Goal: Task Accomplishment & Management: Use online tool/utility

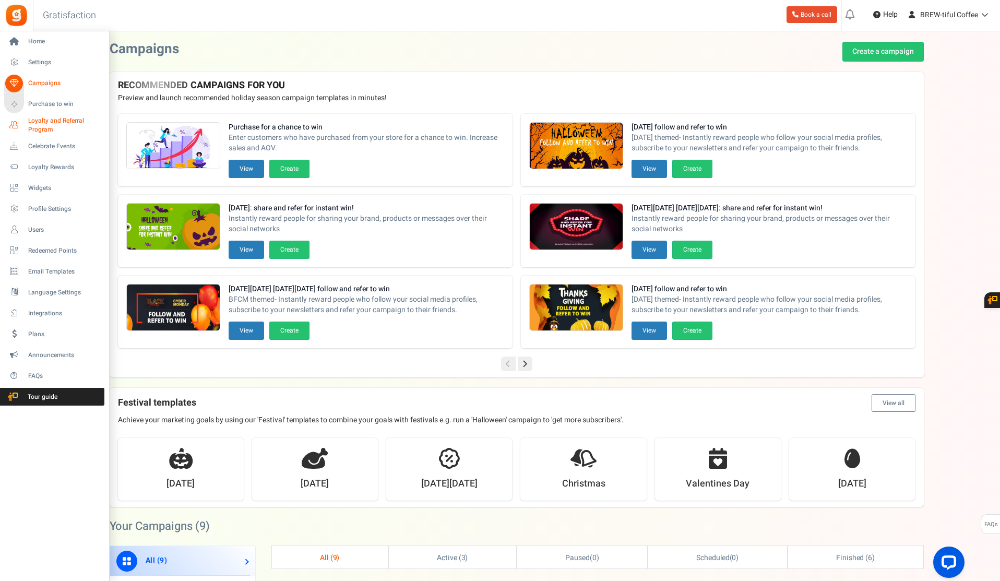
click at [36, 119] on span "Loyalty and Referral Program" at bounding box center [66, 125] width 76 height 18
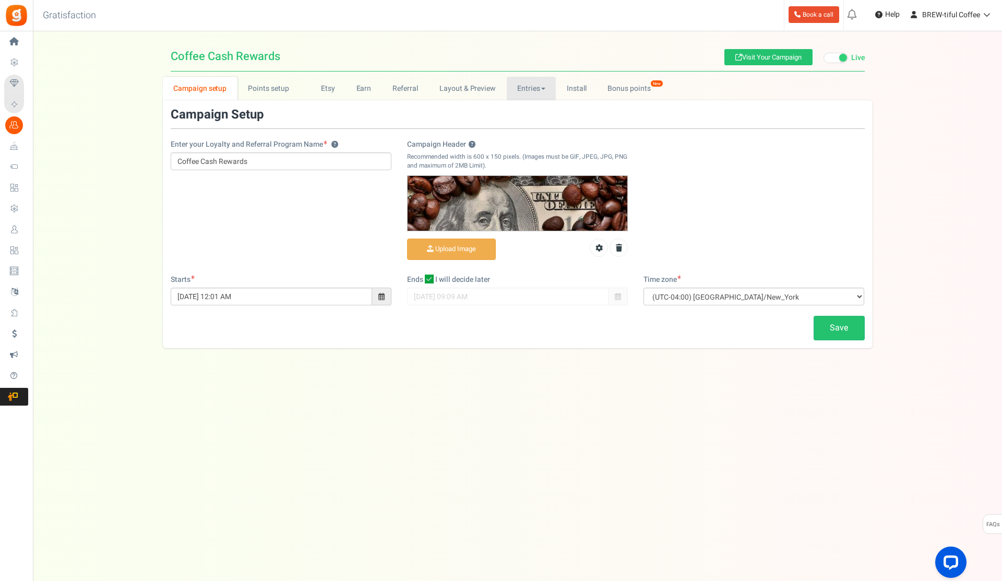
click at [526, 93] on link "Entries" at bounding box center [532, 88] width 50 height 23
click at [518, 109] on link "Entries" at bounding box center [548, 111] width 83 height 15
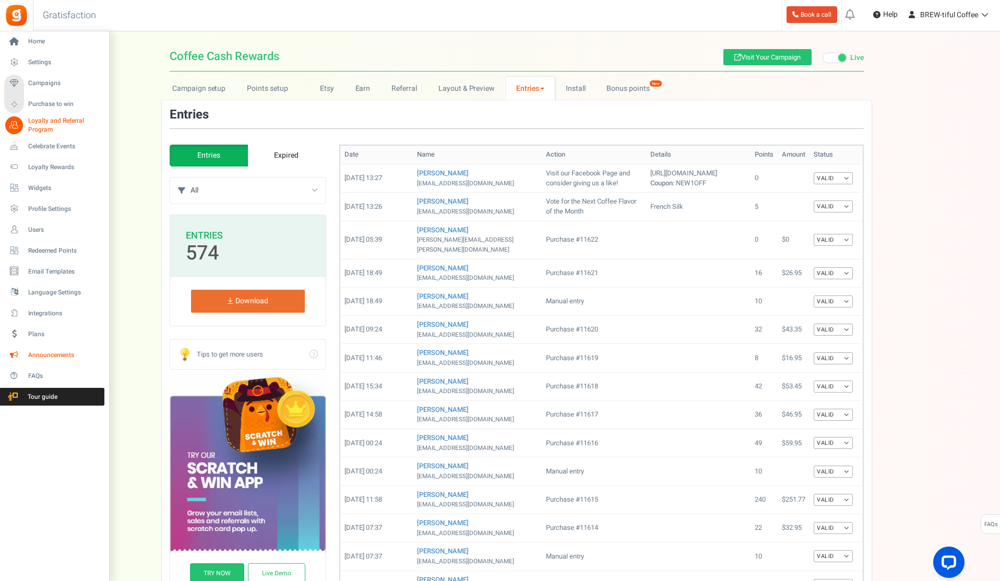
click at [50, 357] on span "Announcements" at bounding box center [64, 355] width 73 height 9
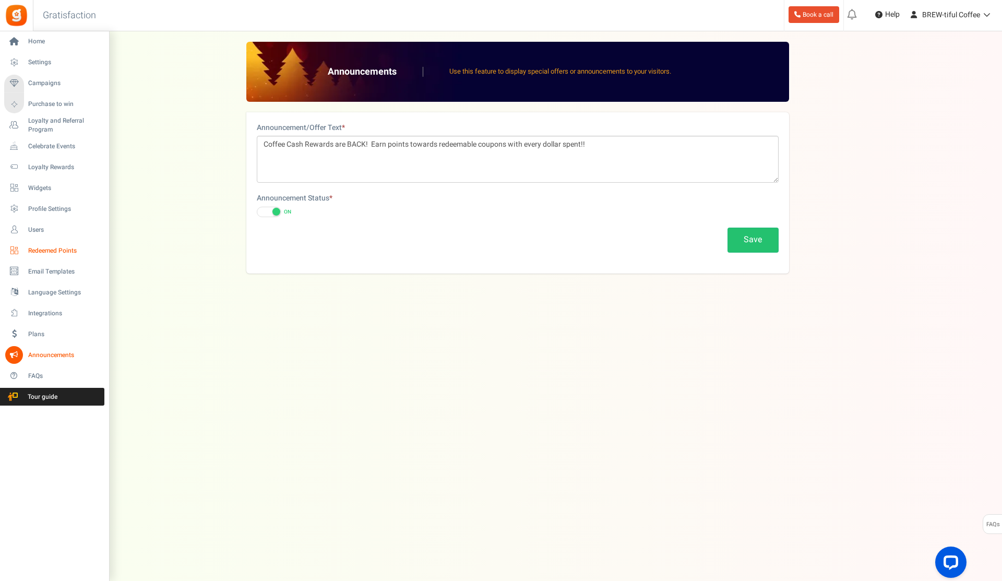
click at [45, 249] on span "Redeemed Points" at bounding box center [64, 250] width 73 height 9
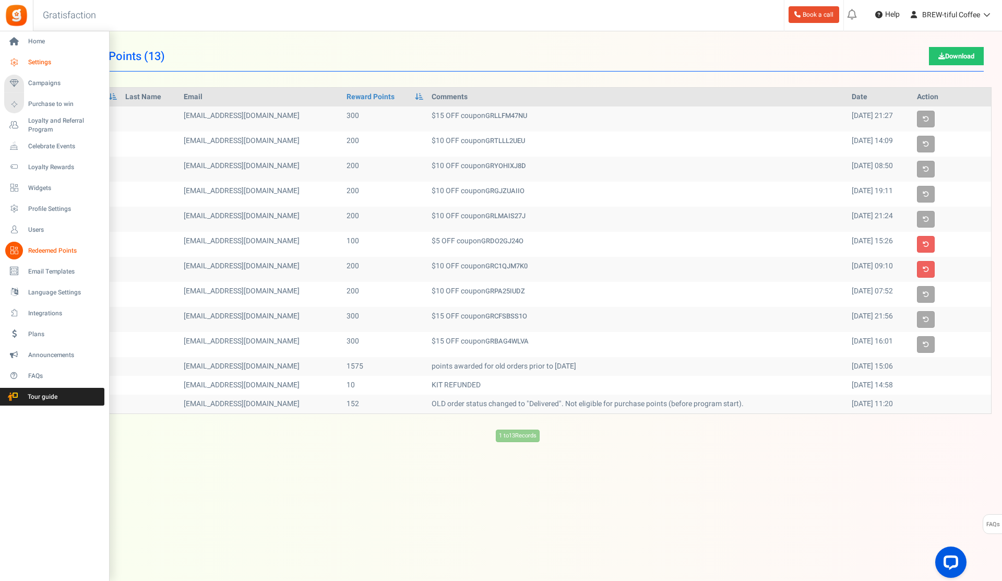
click at [38, 56] on link "Settings" at bounding box center [54, 63] width 100 height 18
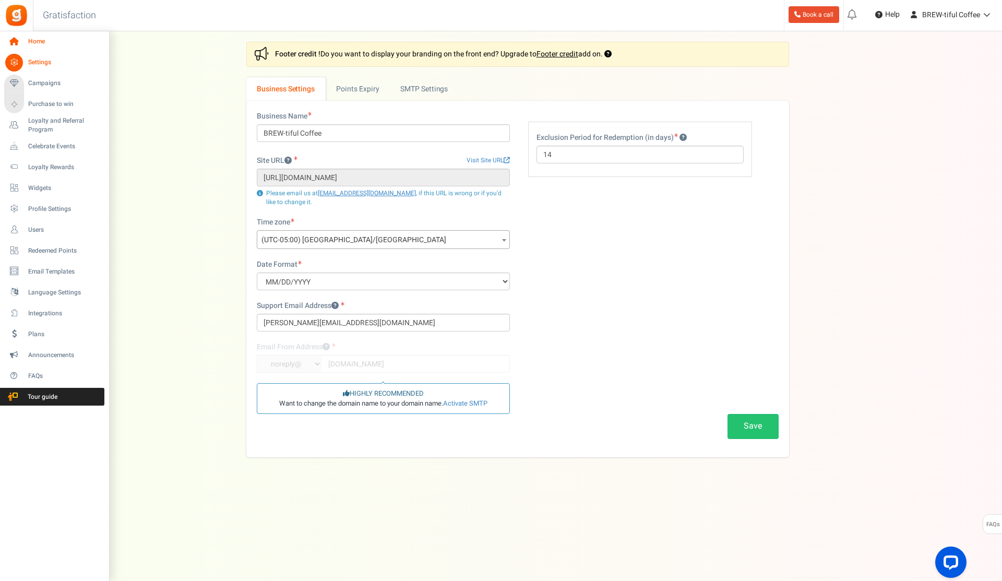
click at [40, 41] on span "Home" at bounding box center [64, 41] width 73 height 9
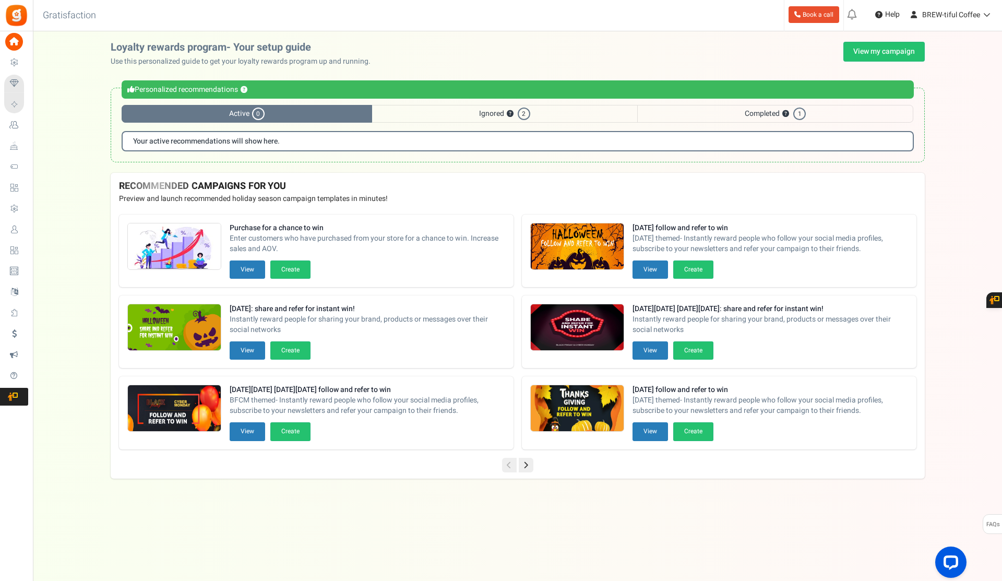
click at [521, 109] on span "2" at bounding box center [524, 113] width 13 height 13
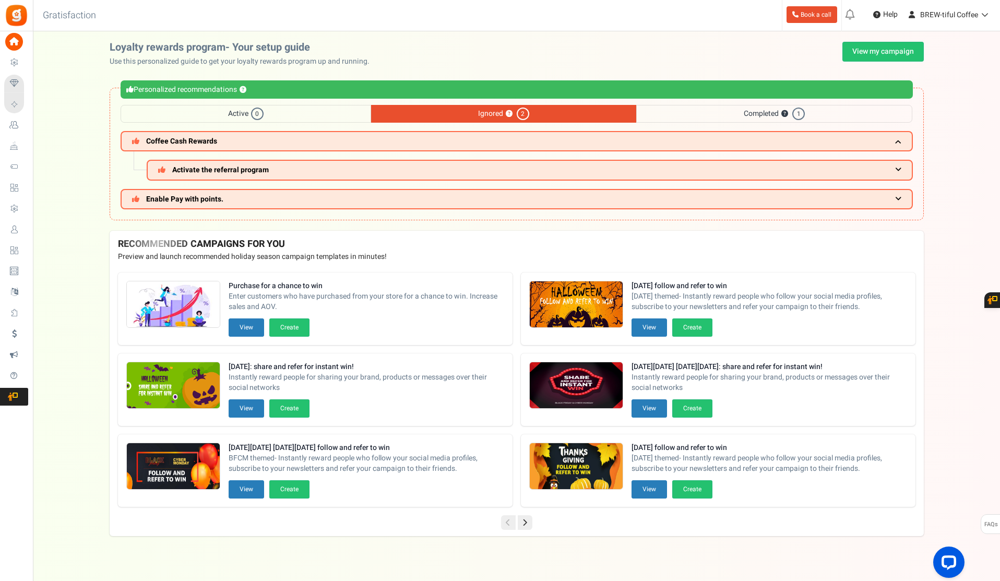
click at [770, 109] on span "Completed ? 1" at bounding box center [774, 114] width 276 height 18
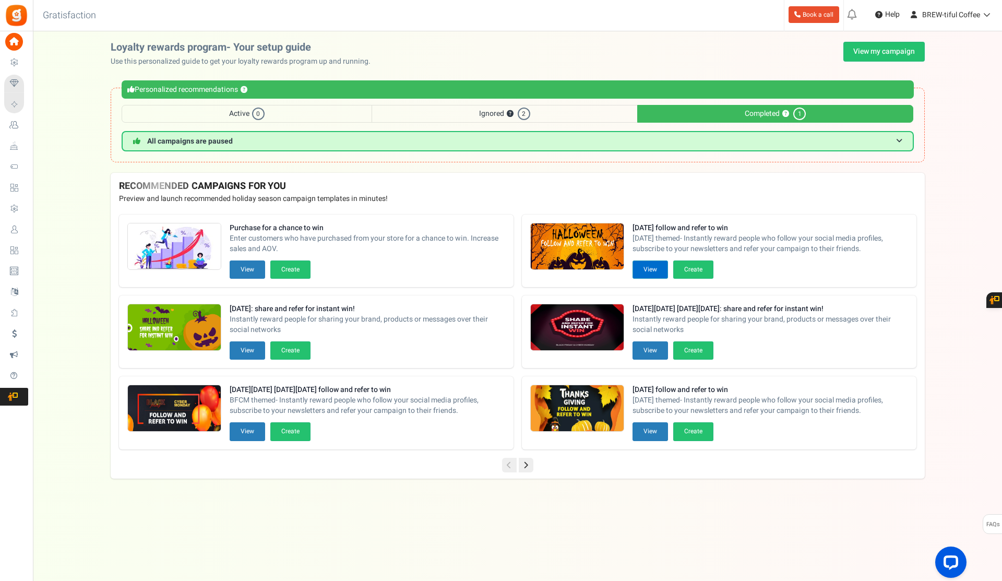
click at [646, 271] on button "View" at bounding box center [649, 269] width 35 height 18
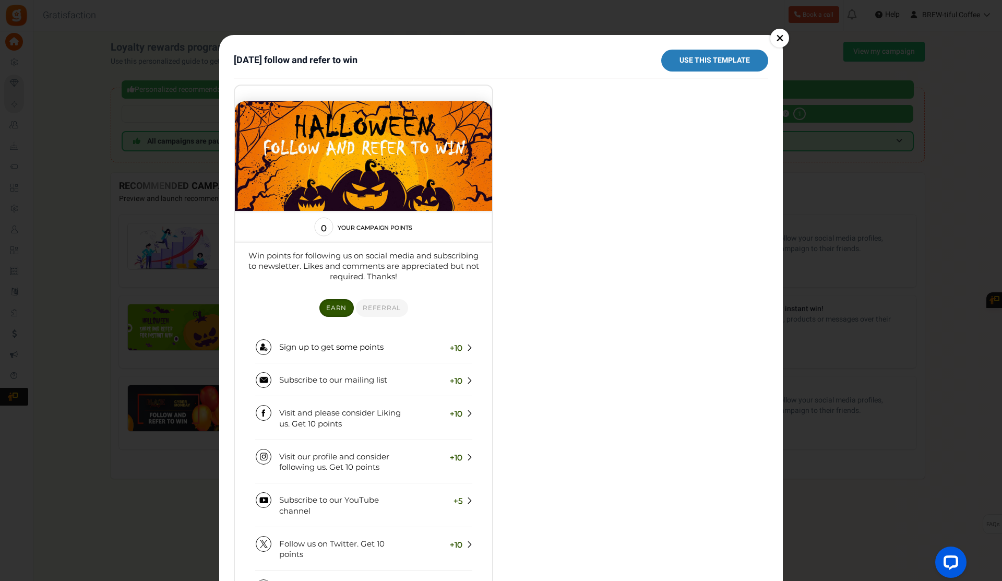
click at [778, 43] on link "×" at bounding box center [779, 38] width 19 height 19
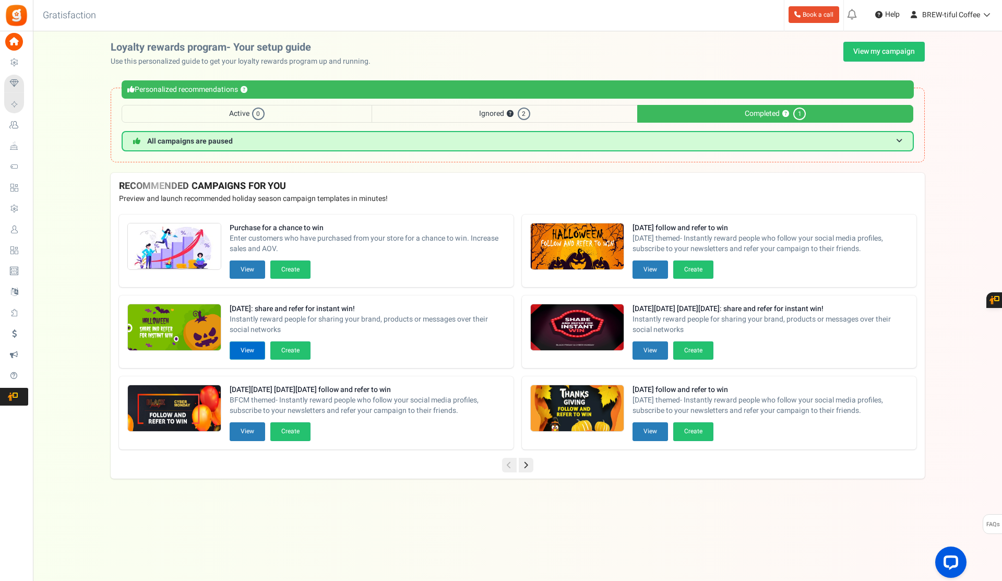
click at [254, 354] on button "View" at bounding box center [247, 350] width 35 height 18
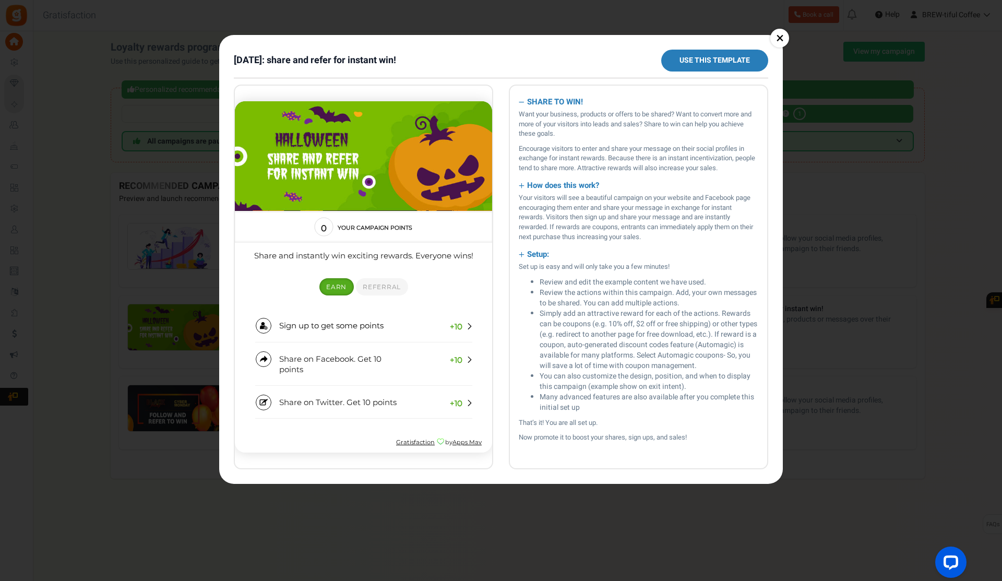
click at [725, 57] on link "Use this template" at bounding box center [714, 61] width 107 height 22
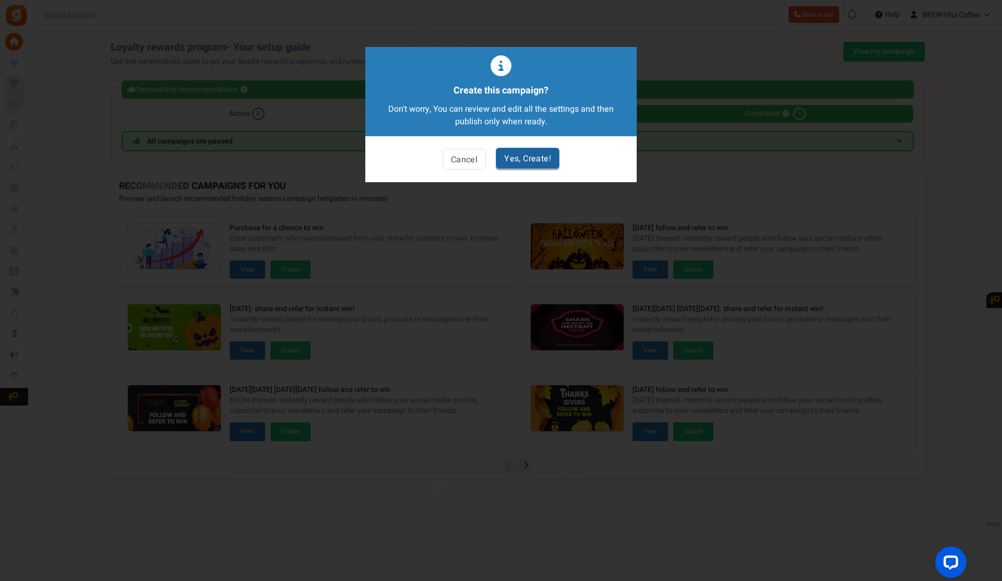
click at [536, 161] on link "Yes, Create!" at bounding box center [528, 158] width 64 height 21
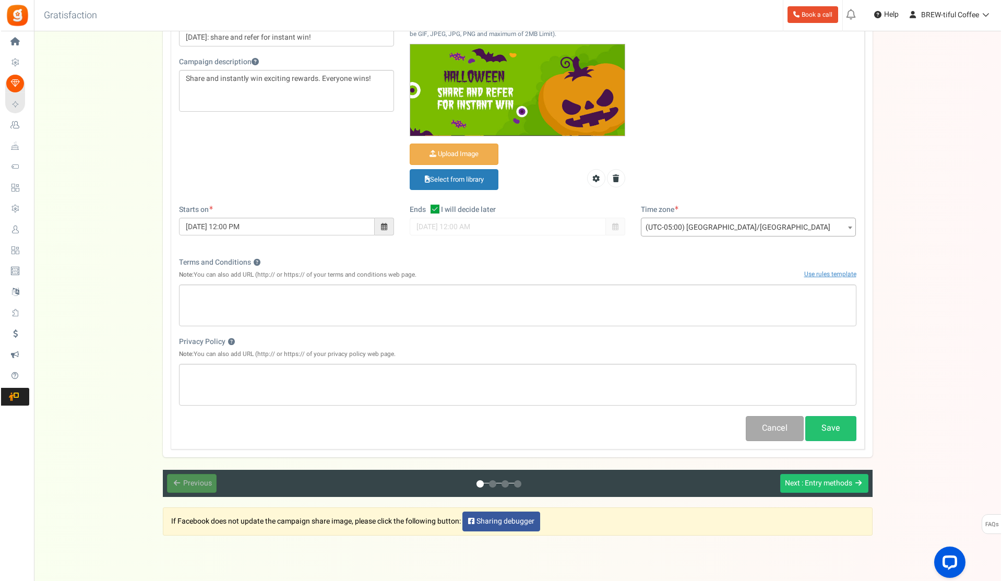
scroll to position [157, 0]
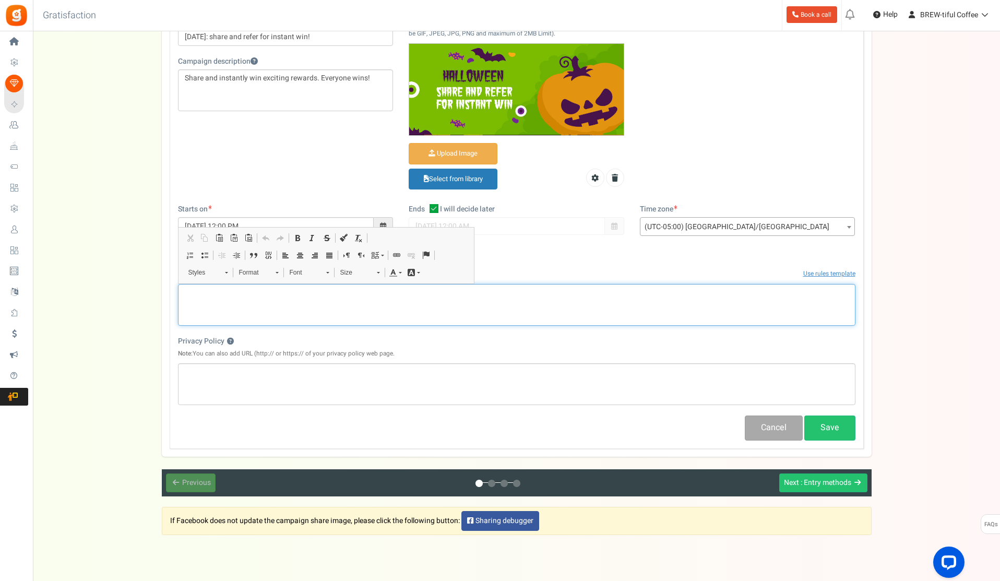
click at [258, 289] on p "Editor, competition_terms" at bounding box center [517, 292] width 664 height 10
click at [255, 305] on div "Editor, competition_terms" at bounding box center [516, 305] width 677 height 42
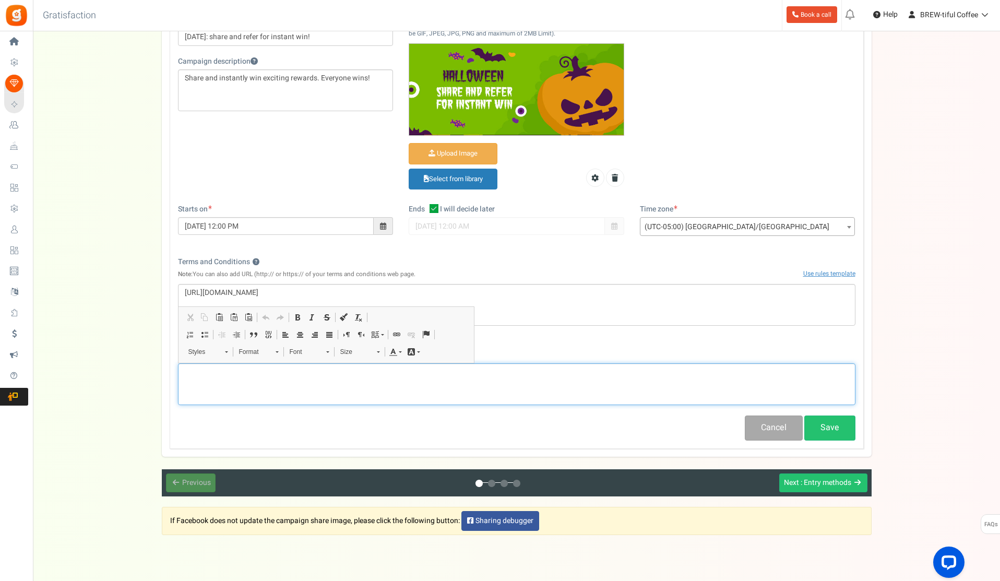
click at [245, 380] on div "Editor, competition_privacy" at bounding box center [516, 384] width 677 height 42
click at [382, 280] on div "Terms and Conditions ? Note: You can also add URL (http:// or https:// of your …" at bounding box center [296, 270] width 237 height 27
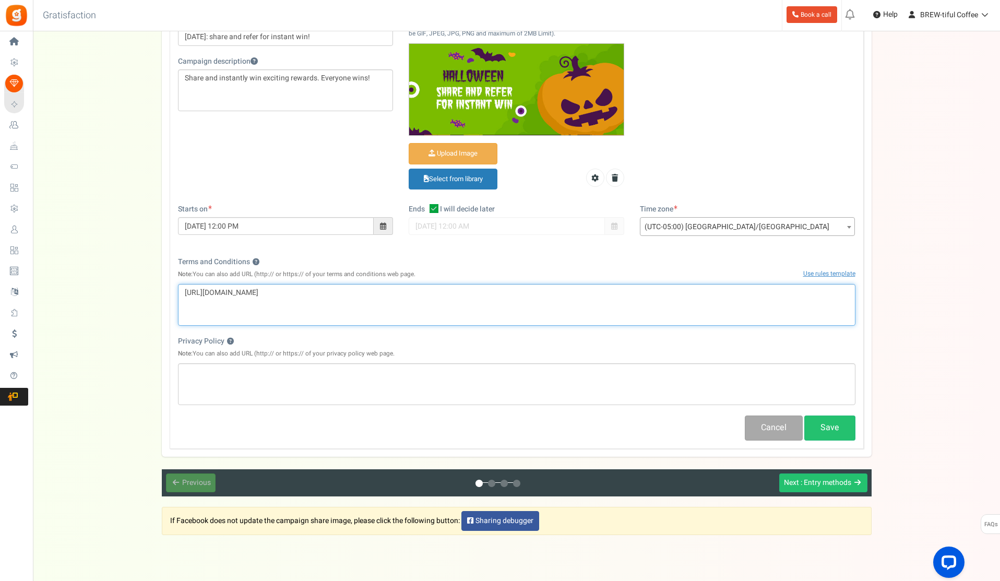
click at [374, 293] on p "[URL][DOMAIN_NAME]" at bounding box center [517, 292] width 664 height 10
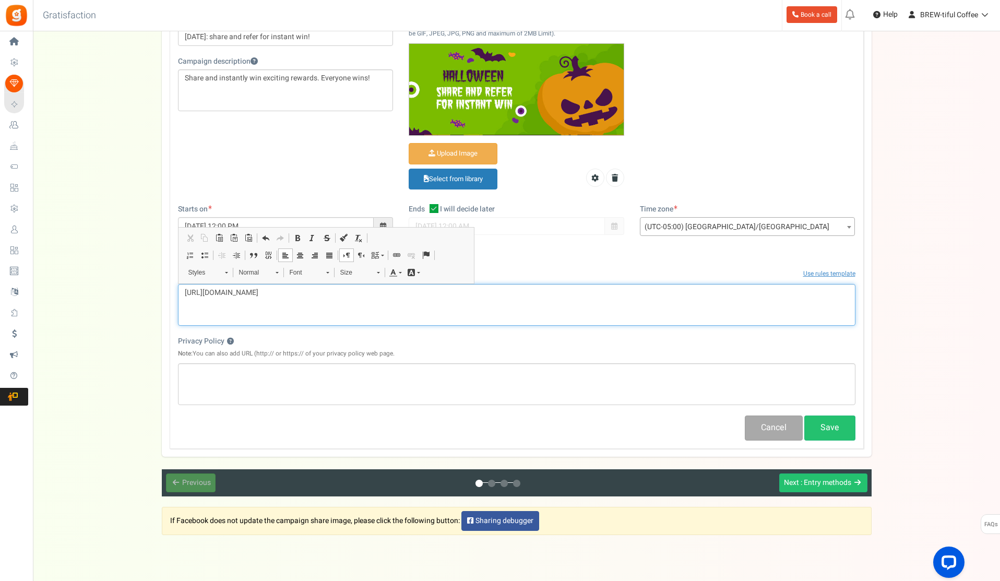
drag, startPoint x: 368, startPoint y: 292, endPoint x: 105, endPoint y: 265, distance: 264.4
click at [105, 265] on div "Setup Prize Entry Methods Reward Setup Refer a Friend Layout & Preview Layout &…" at bounding box center [516, 205] width 967 height 581
click at [393, 256] on span at bounding box center [396, 255] width 8 height 8
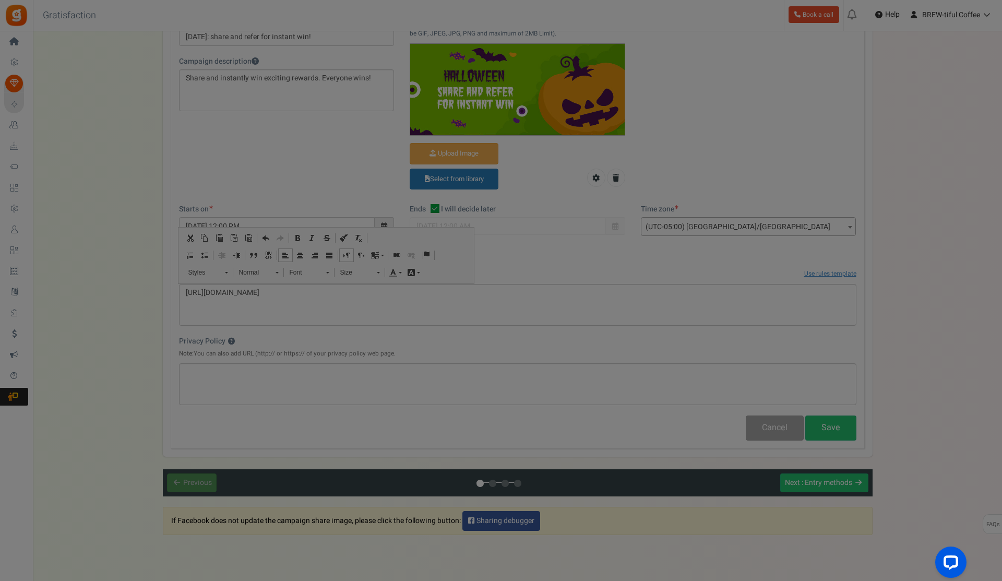
type input "[URL][DOMAIN_NAME]"
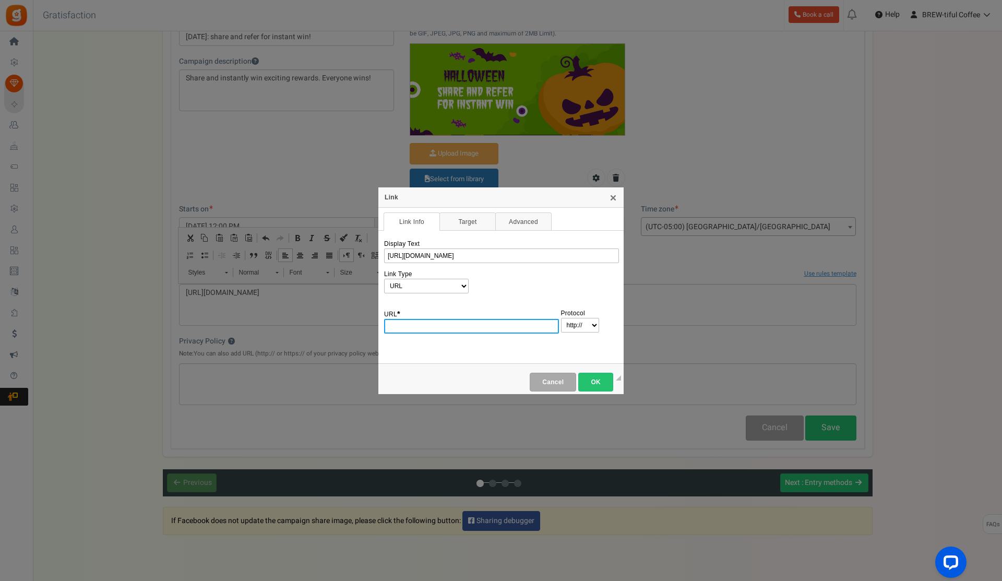
paste input "[URL][DOMAIN_NAME]"
type input "[URL][DOMAIN_NAME]"
select select "https://"
type input "[DOMAIN_NAME][URL]"
click at [598, 383] on span "OK" at bounding box center [595, 381] width 22 height 7
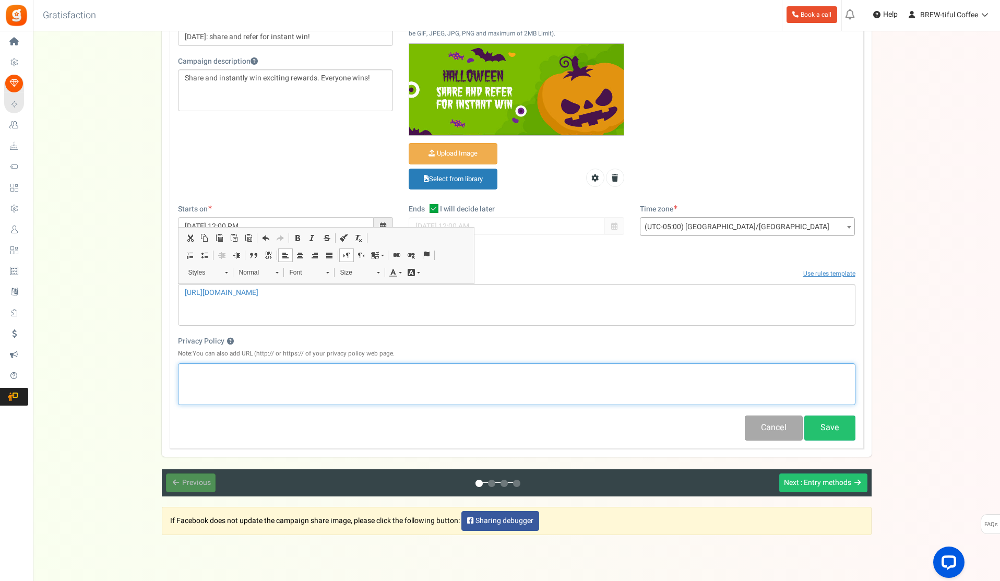
click at [332, 377] on p "Editor, competition_privacy" at bounding box center [517, 372] width 664 height 10
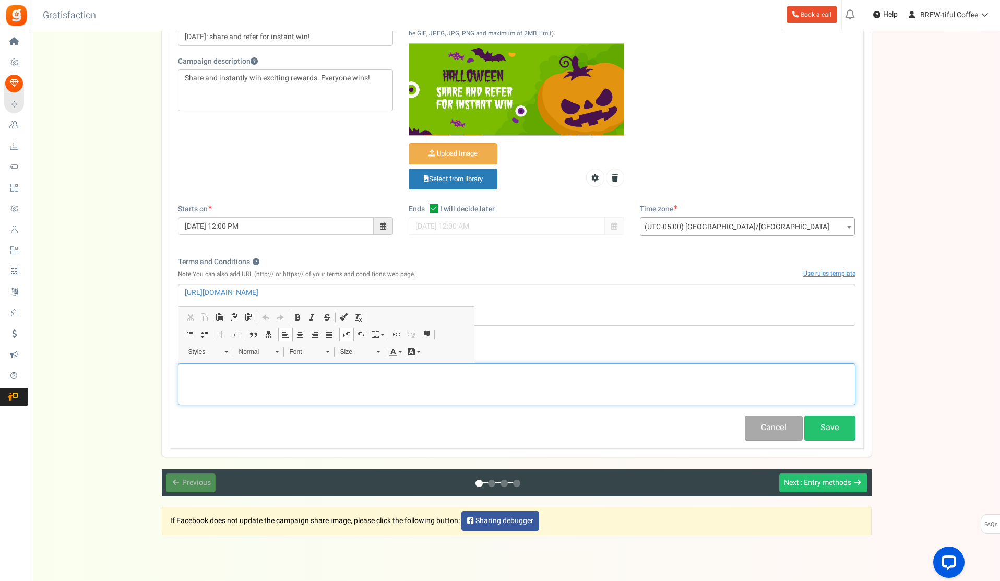
click at [377, 387] on div "Editor, competition_privacy" at bounding box center [516, 384] width 677 height 42
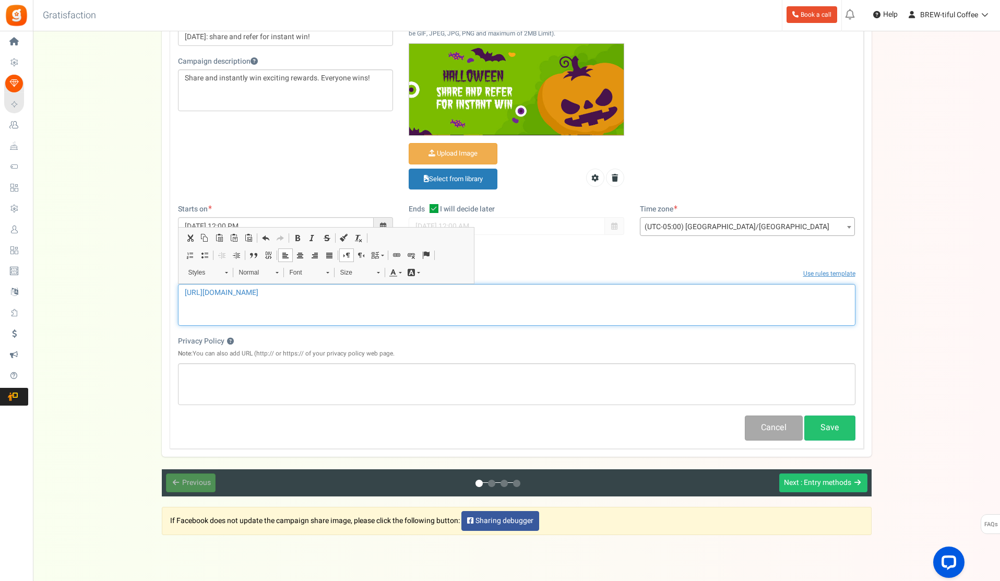
click at [469, 298] on div "[URL][DOMAIN_NAME]" at bounding box center [516, 305] width 677 height 42
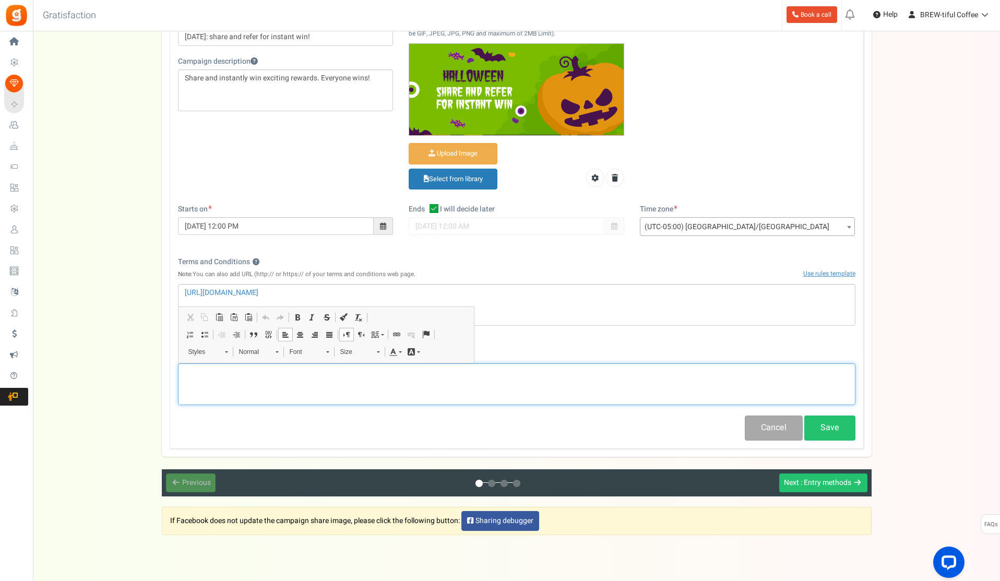
click at [354, 375] on p "Editor, competition_privacy" at bounding box center [517, 372] width 664 height 10
click at [273, 380] on div "Editor, competition_privacy" at bounding box center [516, 384] width 677 height 42
drag, startPoint x: 343, startPoint y: 374, endPoint x: 105, endPoint y: 365, distance: 237.6
click at [78, 367] on div "Setup Prize Entry Methods Reward Setup Refer a Friend Layout & Preview Layout &…" at bounding box center [516, 205] width 967 height 581
click at [396, 333] on span at bounding box center [396, 334] width 8 height 8
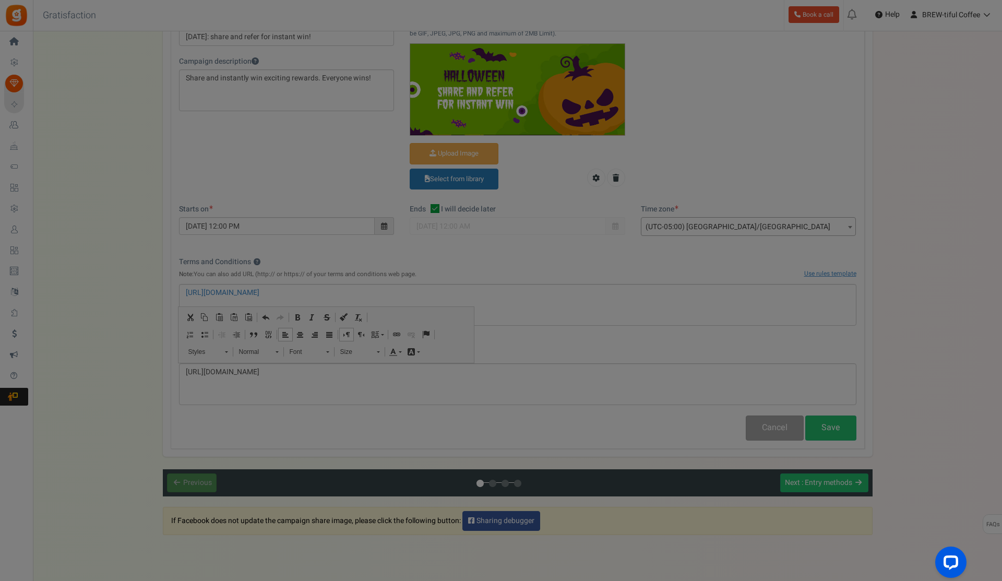
type input "[URL][DOMAIN_NAME]"
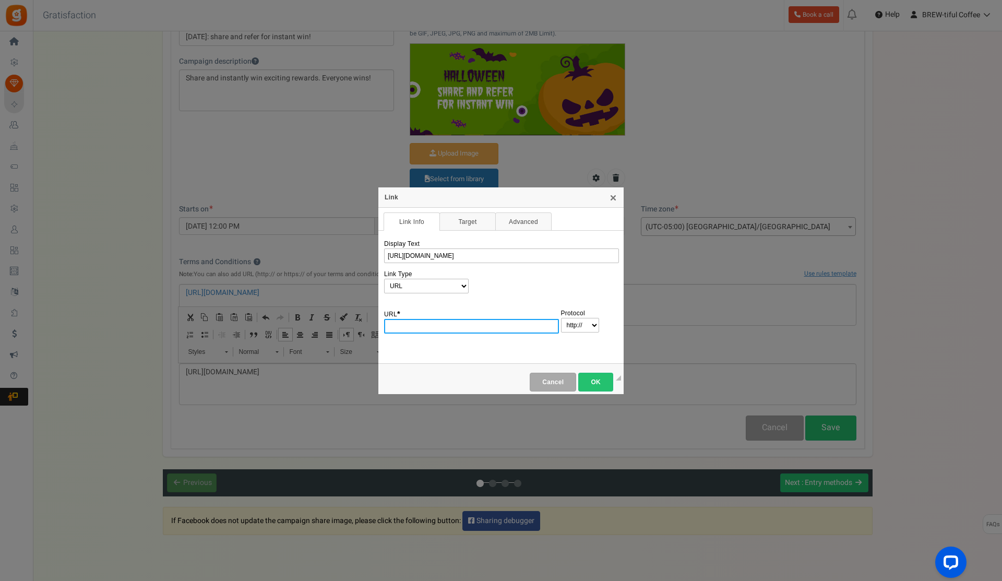
paste input "[URL][DOMAIN_NAME]"
type input "[URL][DOMAIN_NAME]"
select select "https://"
type input "[DOMAIN_NAME][URL]"
click at [607, 382] on link "OK" at bounding box center [595, 382] width 35 height 19
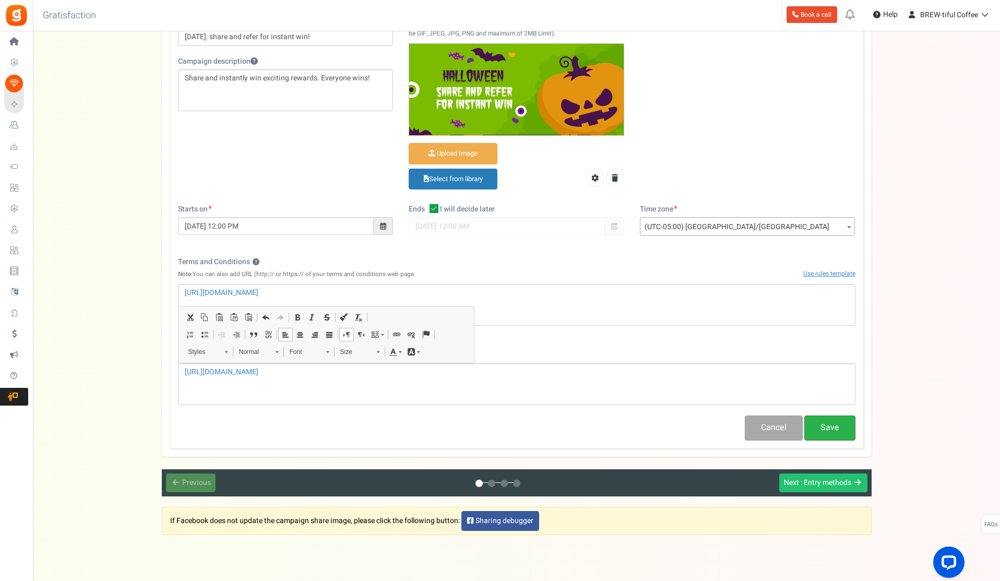
click at [825, 430] on button "Save" at bounding box center [829, 427] width 51 height 25
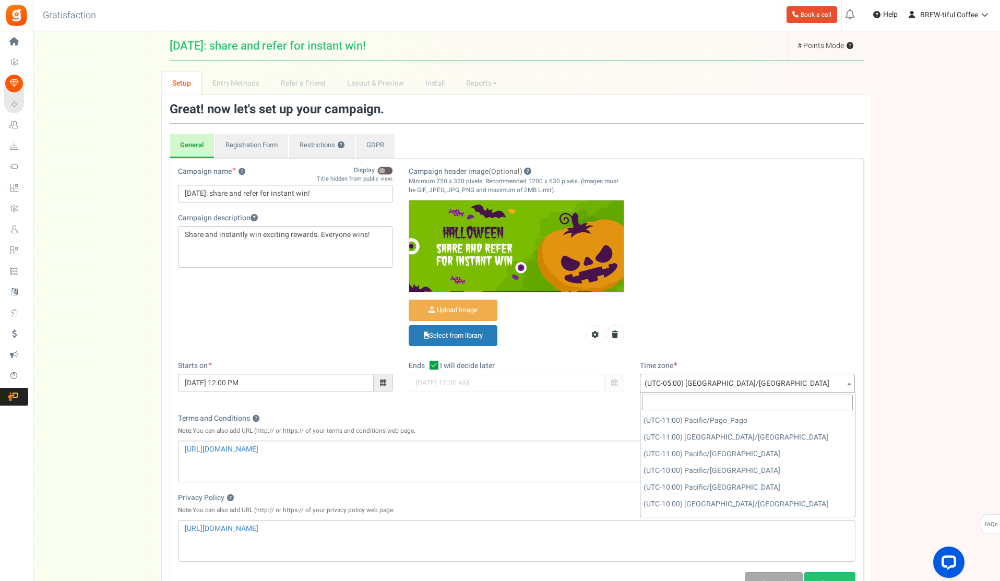
click at [698, 384] on span "(UTC-05:00) [GEOGRAPHIC_DATA]/[GEOGRAPHIC_DATA]" at bounding box center [747, 383] width 214 height 19
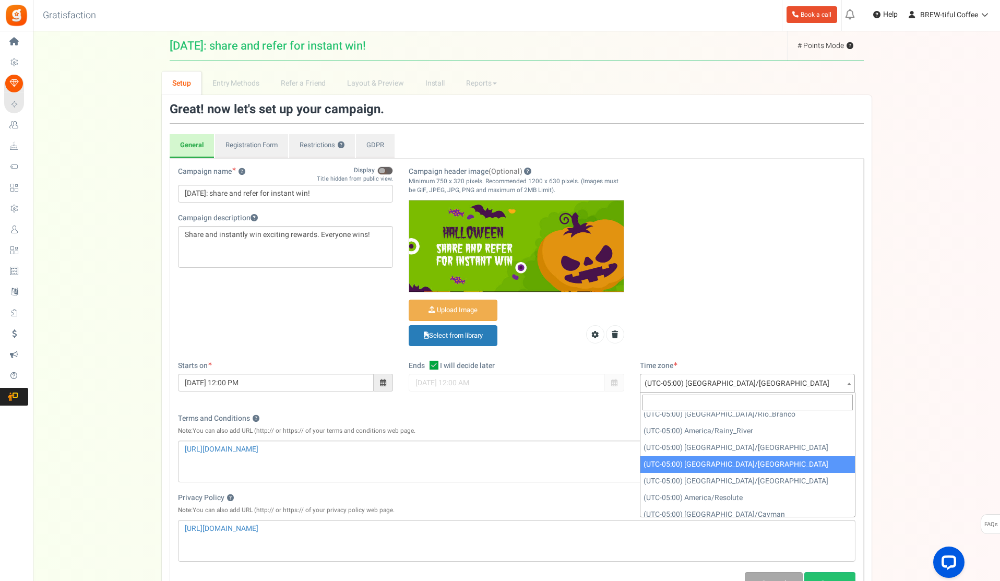
click at [698, 384] on span "(UTC-05:00) [GEOGRAPHIC_DATA]/[GEOGRAPHIC_DATA]" at bounding box center [747, 383] width 214 height 19
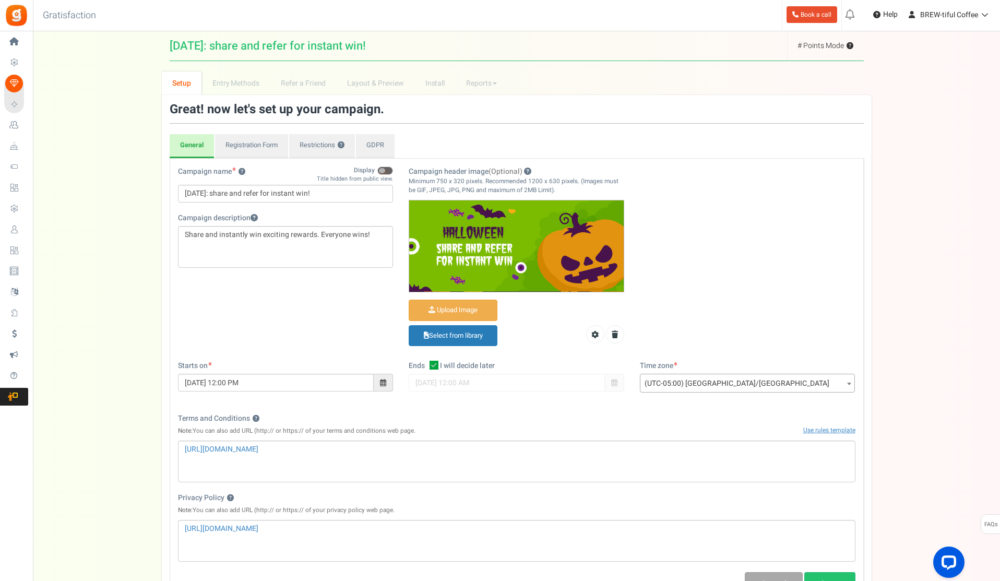
click at [531, 383] on div at bounding box center [516, 383] width 215 height 18
drag, startPoint x: 602, startPoint y: 385, endPoint x: 614, endPoint y: 383, distance: 12.7
click at [603, 385] on div at bounding box center [516, 383] width 215 height 18
click at [614, 383] on div at bounding box center [516, 383] width 215 height 18
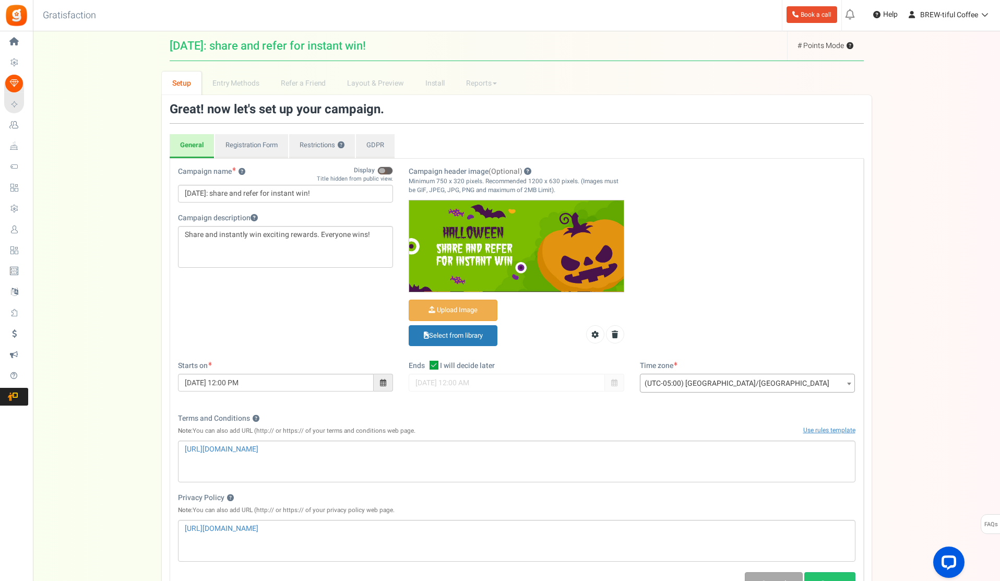
drag, startPoint x: 435, startPoint y: 362, endPoint x: 443, endPoint y: 365, distance: 8.2
click at [437, 363] on icon at bounding box center [433, 365] width 9 height 9
click at [426, 363] on input "I will decide later" at bounding box center [422, 366] width 7 height 7
checkbox input "false"
click at [617, 382] on span at bounding box center [614, 383] width 19 height 18
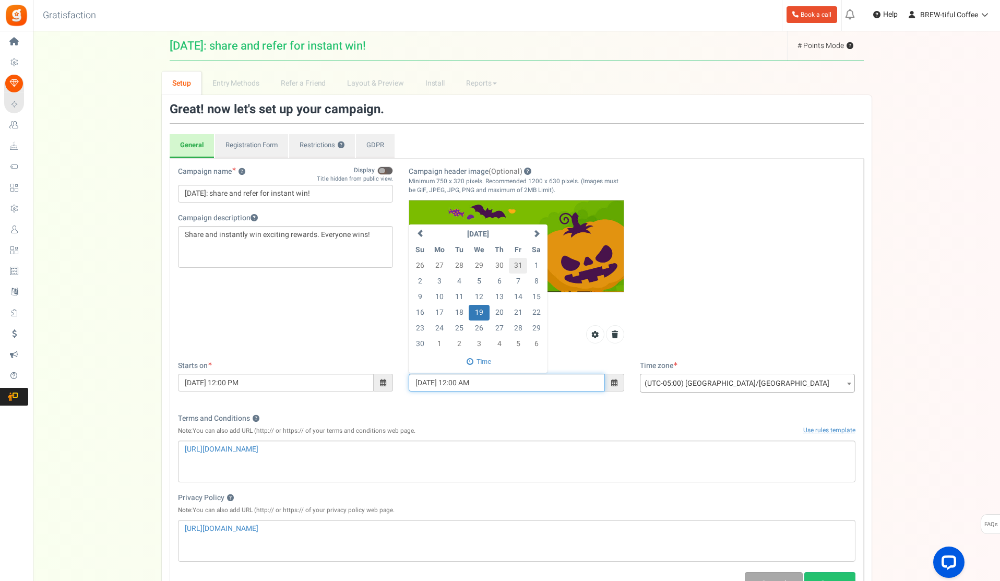
click at [516, 261] on td "31" at bounding box center [518, 266] width 18 height 16
click at [482, 261] on td "1" at bounding box center [479, 266] width 21 height 16
click at [534, 230] on span at bounding box center [536, 233] width 7 height 7
click at [534, 262] on td "1" at bounding box center [536, 266] width 18 height 16
type input "[DATE] 12:00 AM"
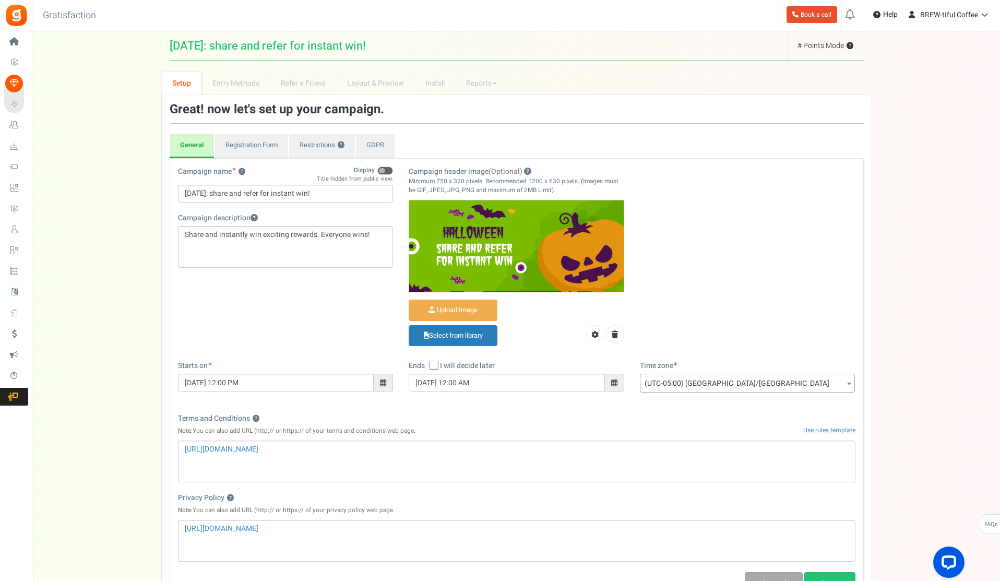
click at [528, 407] on div "Campaign name ? Display Title hidden from public view. [DATE]: share and refer …" at bounding box center [517, 381] width 694 height 447
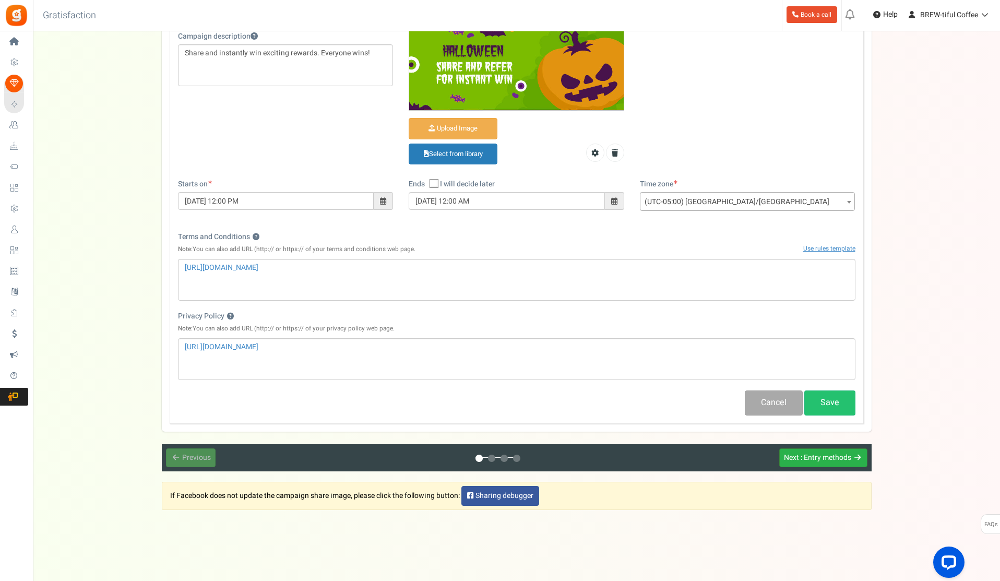
scroll to position [184, 0]
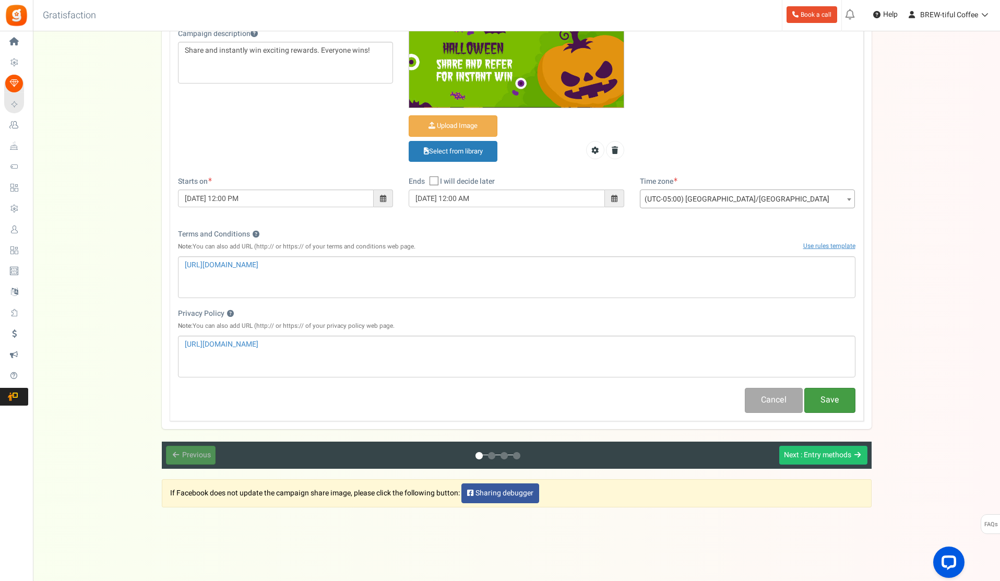
click at [830, 401] on button "Save" at bounding box center [829, 400] width 51 height 25
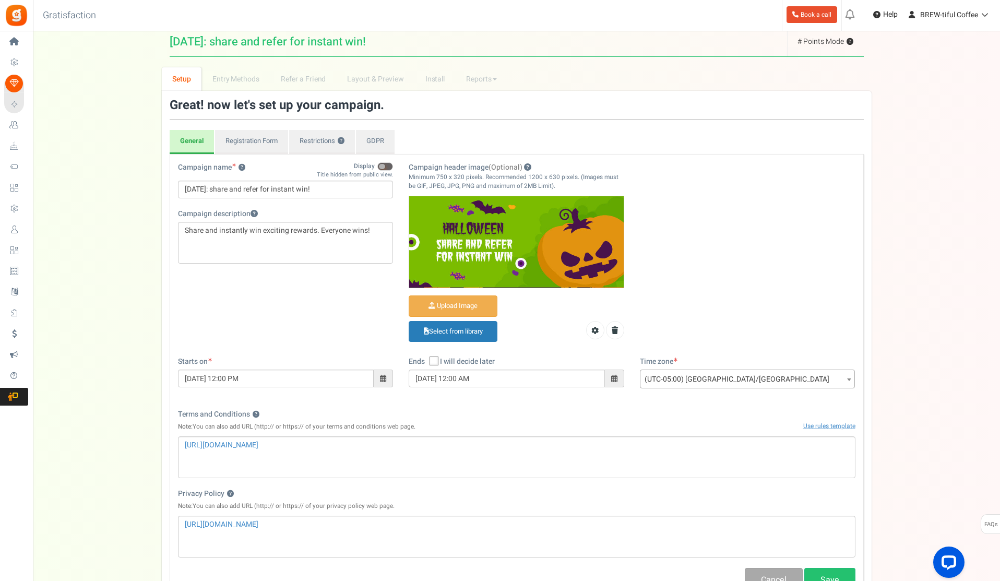
scroll to position [0, 0]
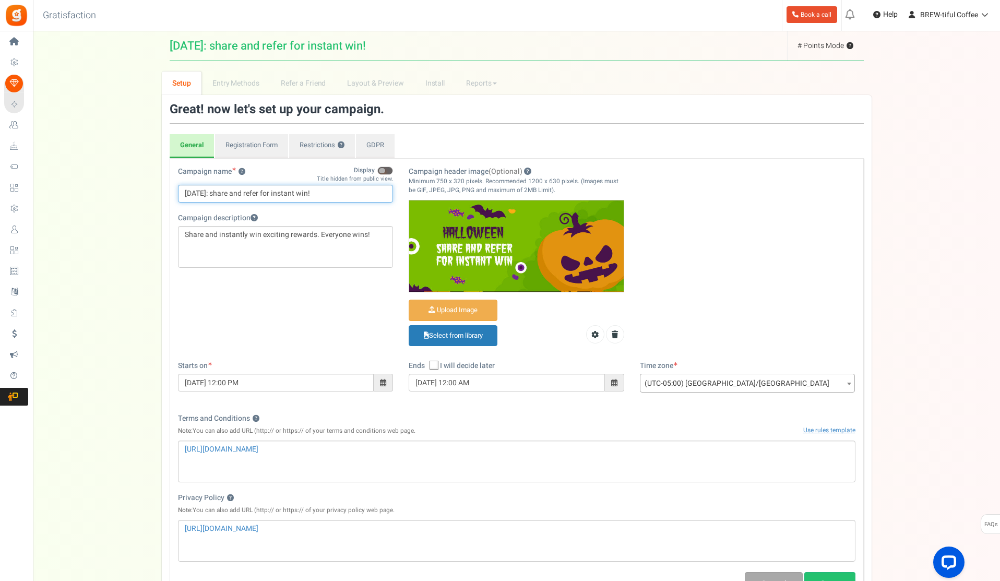
click at [275, 191] on input "[DATE]: share and refer for instant win!" at bounding box center [285, 194] width 215 height 18
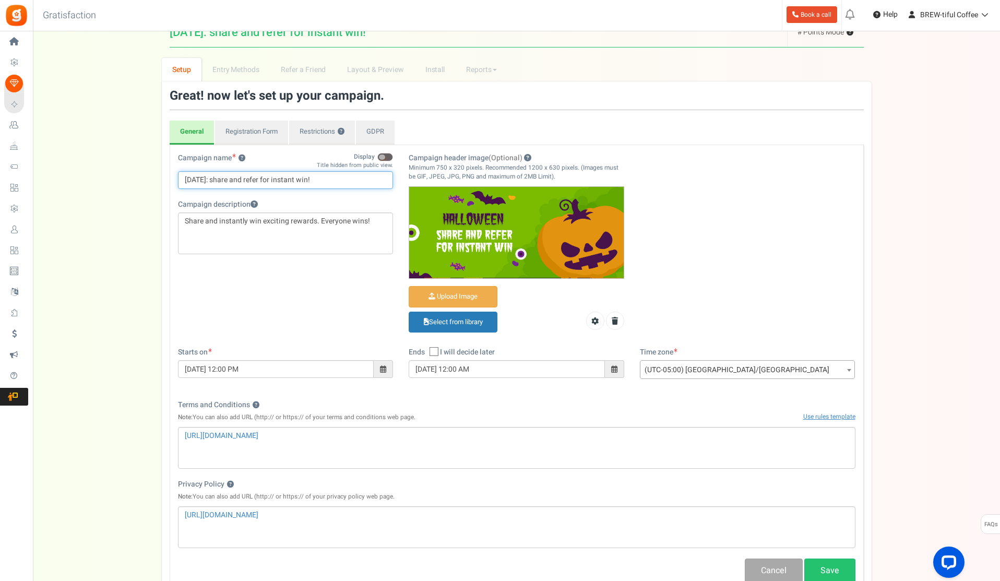
scroll to position [52, 0]
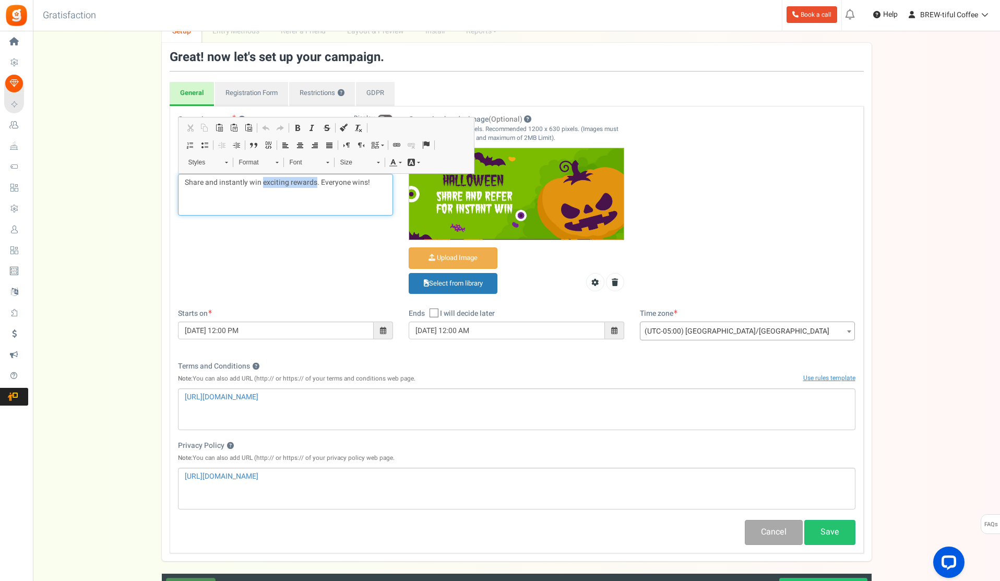
drag, startPoint x: 264, startPoint y: 183, endPoint x: 314, endPoint y: 182, distance: 50.1
click at [314, 182] on p "Share and instantly win exciting rewards. Everyone wins!" at bounding box center [286, 182] width 202 height 10
click at [374, 186] on p "Share and instantly win rewards points. Everyone wins!" at bounding box center [286, 182] width 202 height 10
click at [330, 269] on div "Campaign name ? Display Title hidden from public view. [DATE]: share and refer …" at bounding box center [516, 211] width 693 height 194
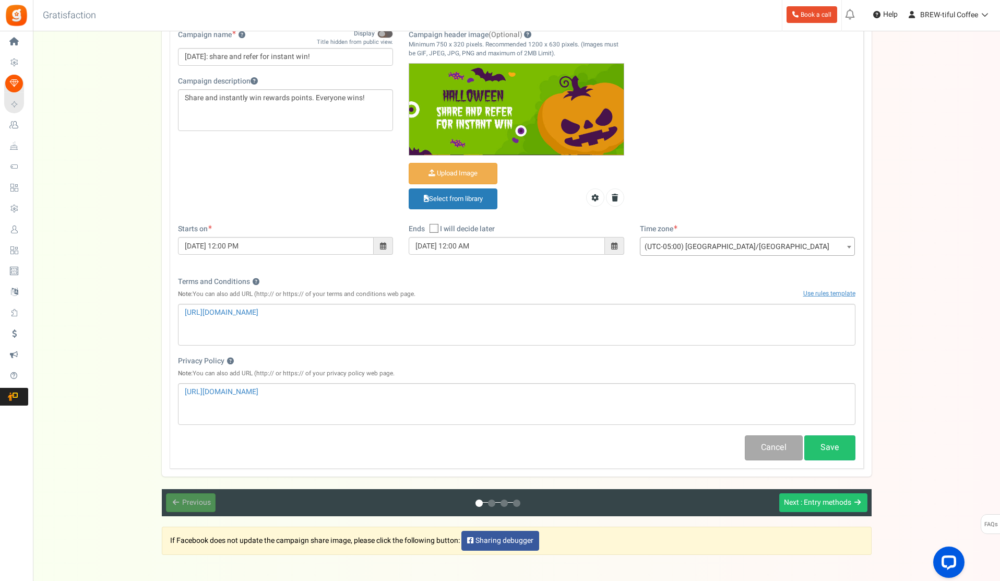
scroll to position [157, 0]
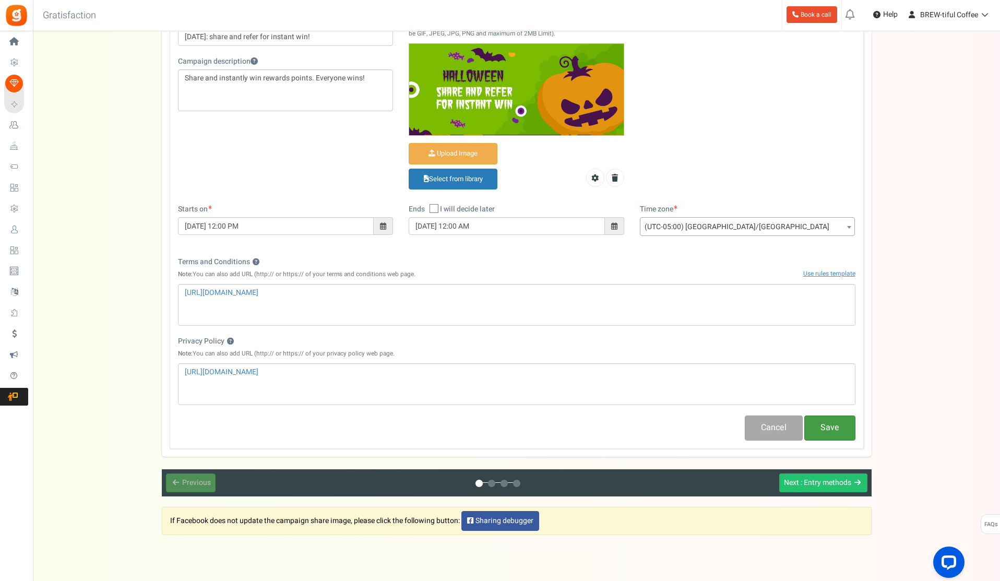
click at [830, 417] on button "Save" at bounding box center [829, 427] width 51 height 25
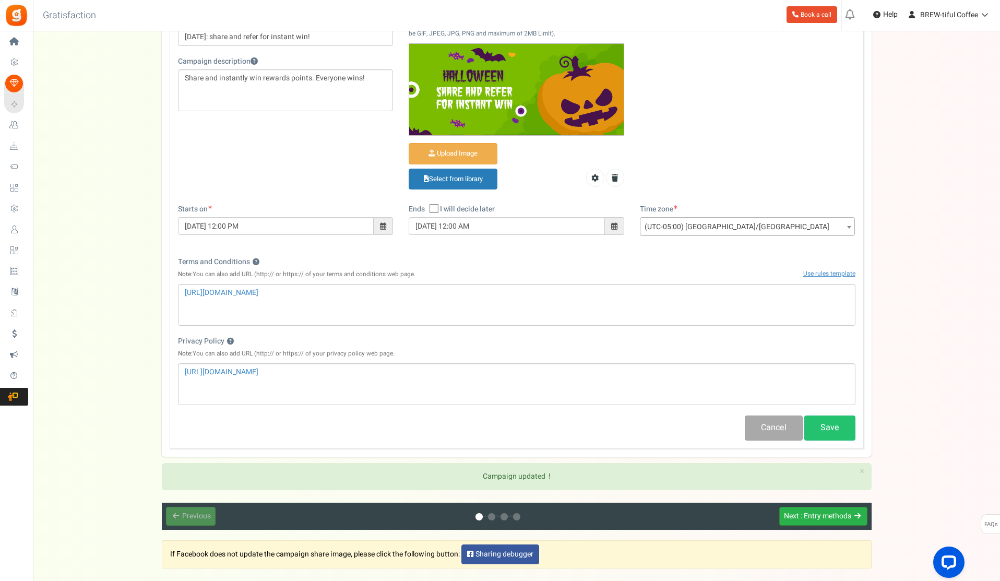
click at [824, 516] on span ": Entry methods" at bounding box center [825, 515] width 51 height 11
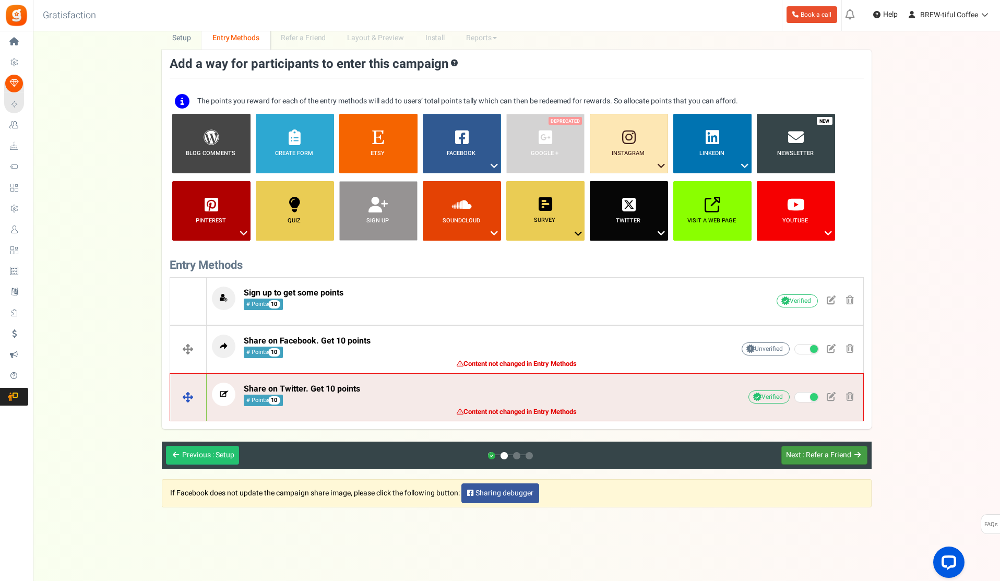
scroll to position [45, 0]
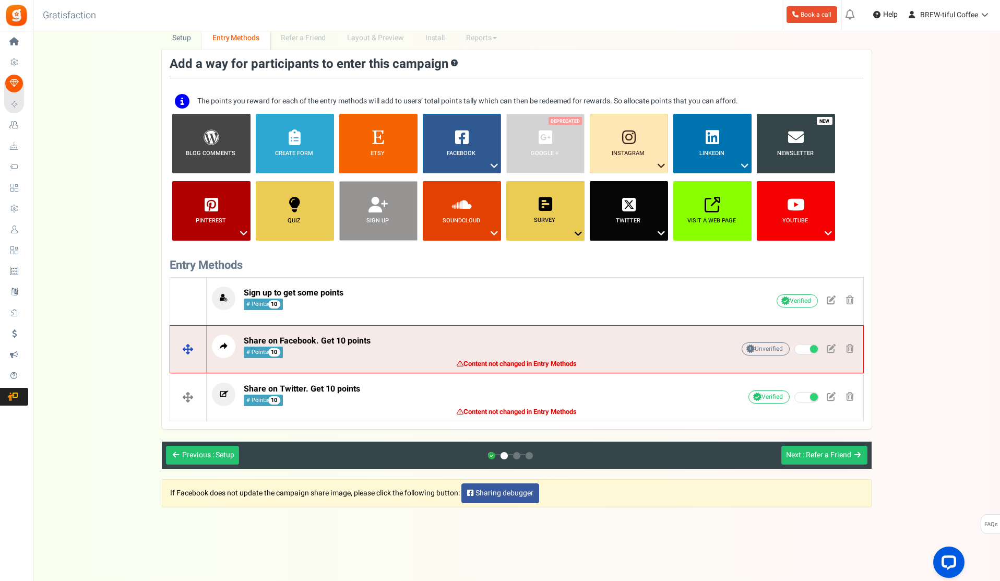
click at [419, 345] on p "Share on Facebook. Get 10 points # Points 10" at bounding box center [456, 345] width 489 height 23
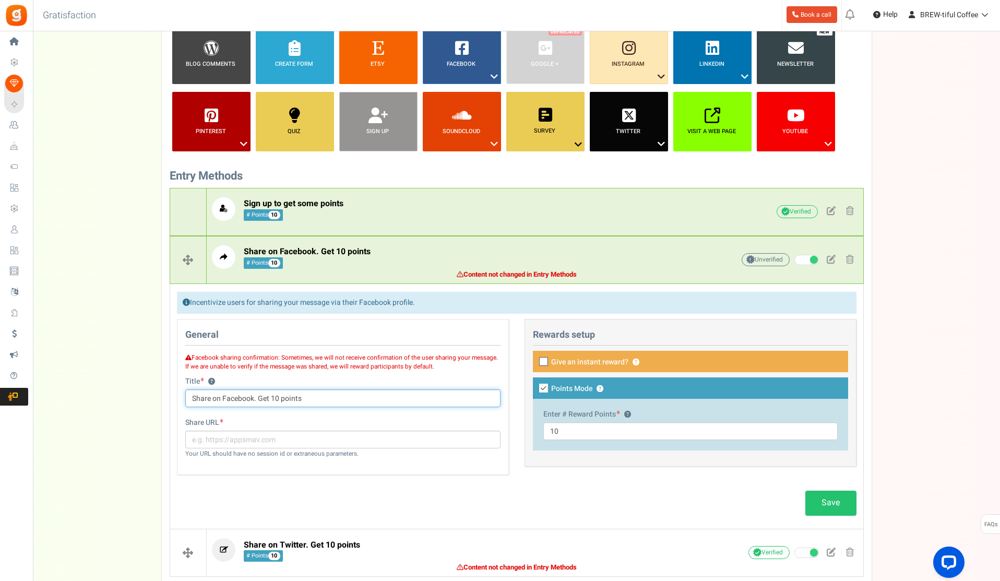
scroll to position [150, 0]
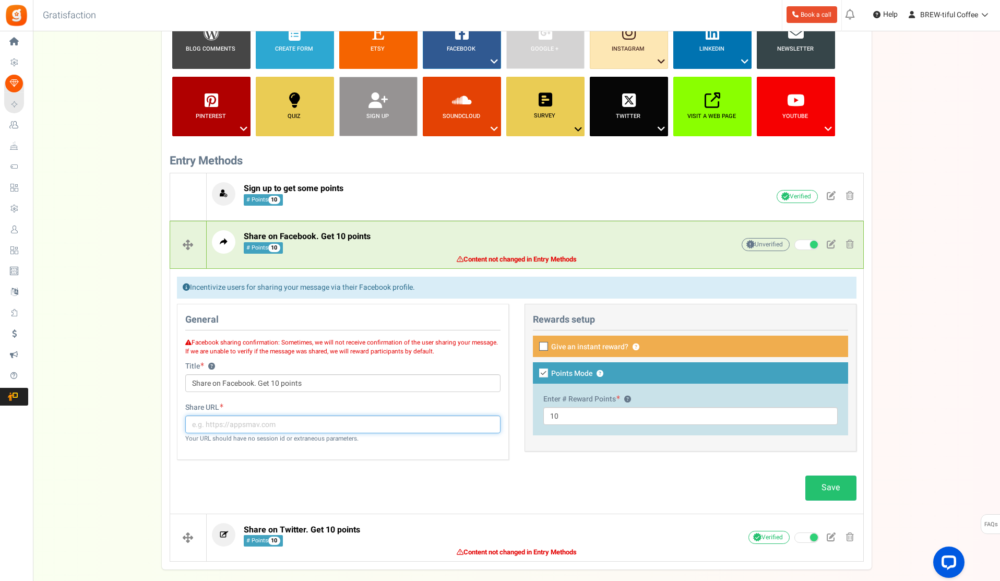
click at [242, 426] on input "text" at bounding box center [342, 424] width 315 height 18
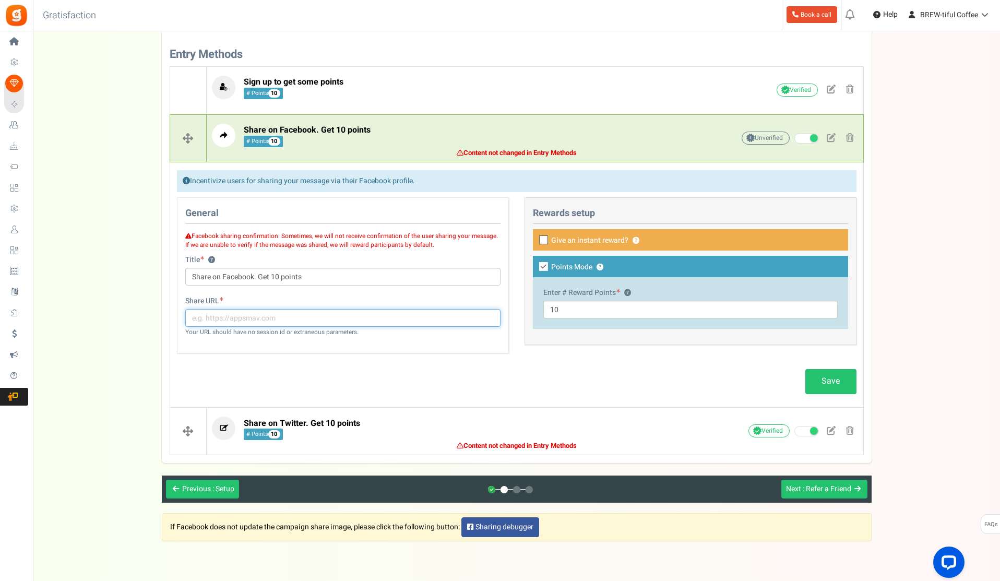
scroll to position [238, 0]
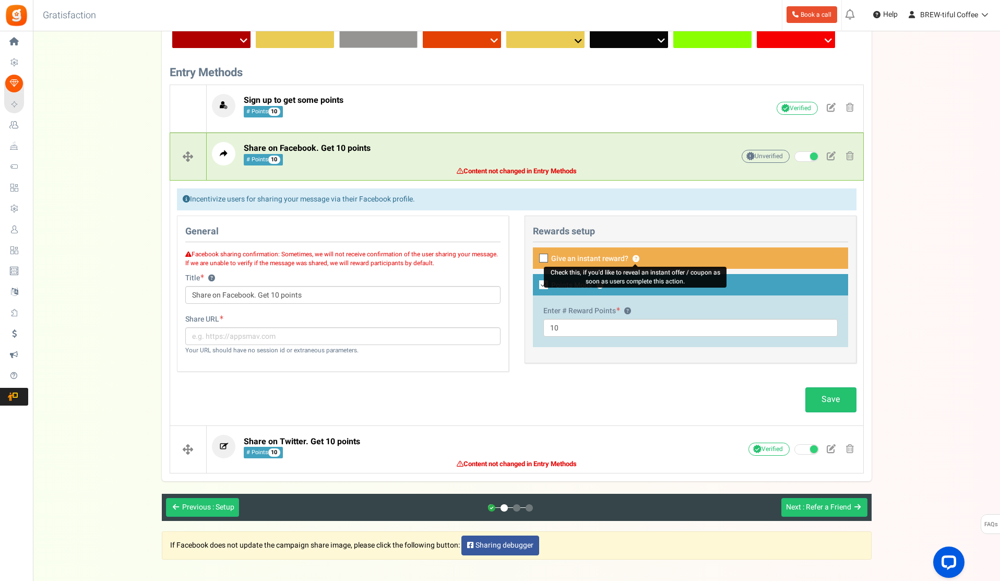
click at [633, 258] on button "?" at bounding box center [635, 259] width 7 height 7
click at [542, 256] on icon at bounding box center [544, 258] width 7 height 7
click at [535, 256] on input "Give an instant reward? ?" at bounding box center [532, 259] width 7 height 7
checkbox input "true"
